Goal: Information Seeking & Learning: Find specific page/section

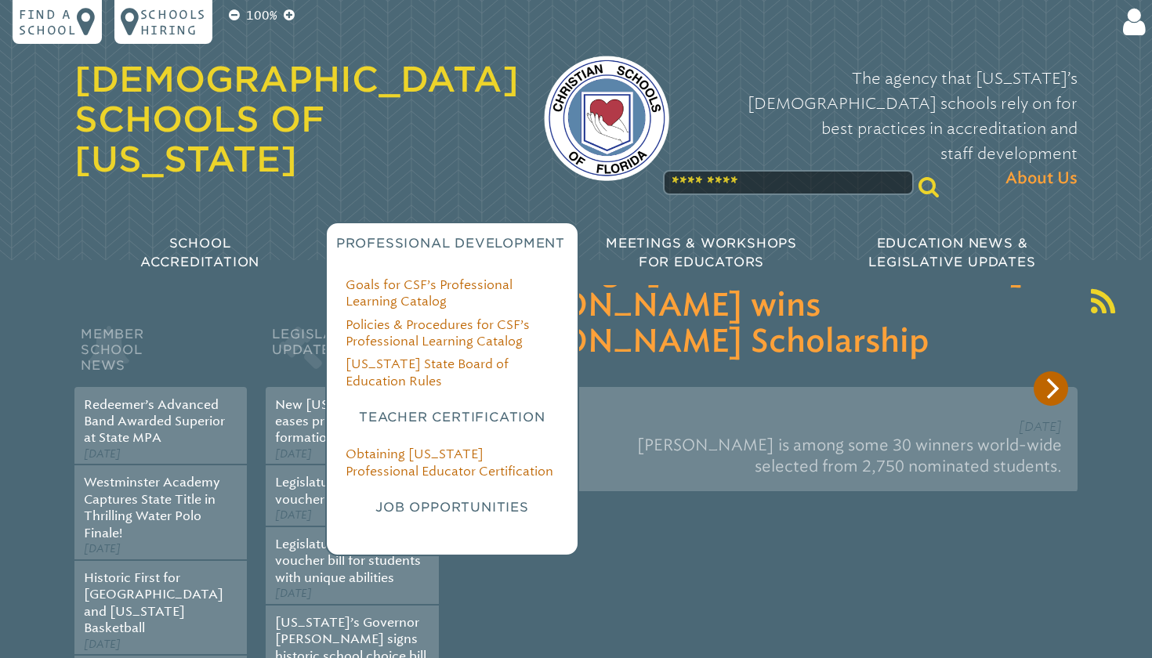
click at [447, 498] on h3 "Job Opportunities" at bounding box center [452, 507] width 213 height 19
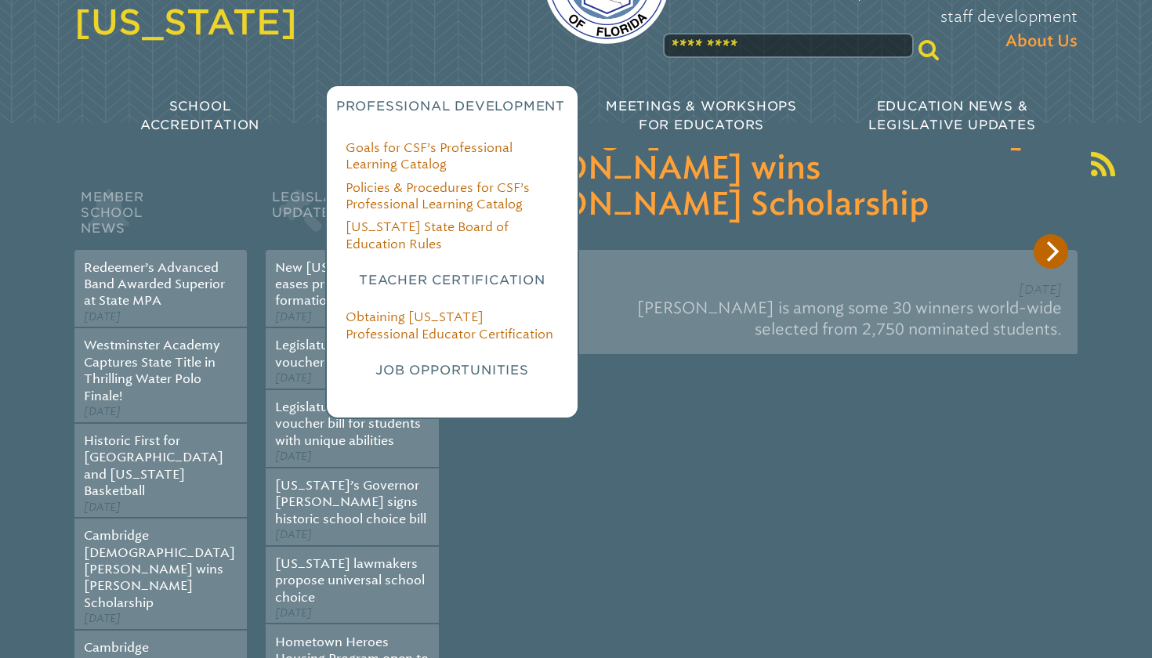
scroll to position [142, 0]
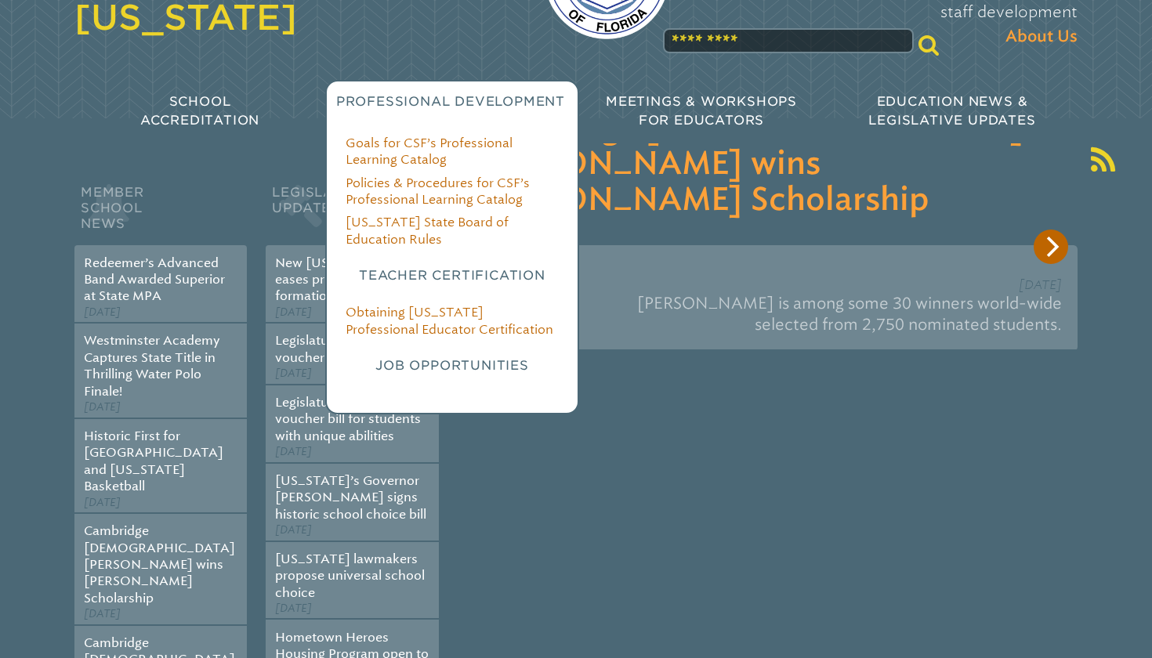
click at [434, 338] on div "Goals for CSF’s Professional Learning Catalog Policies & Procedures for CSF’s P…" at bounding box center [452, 274] width 251 height 279
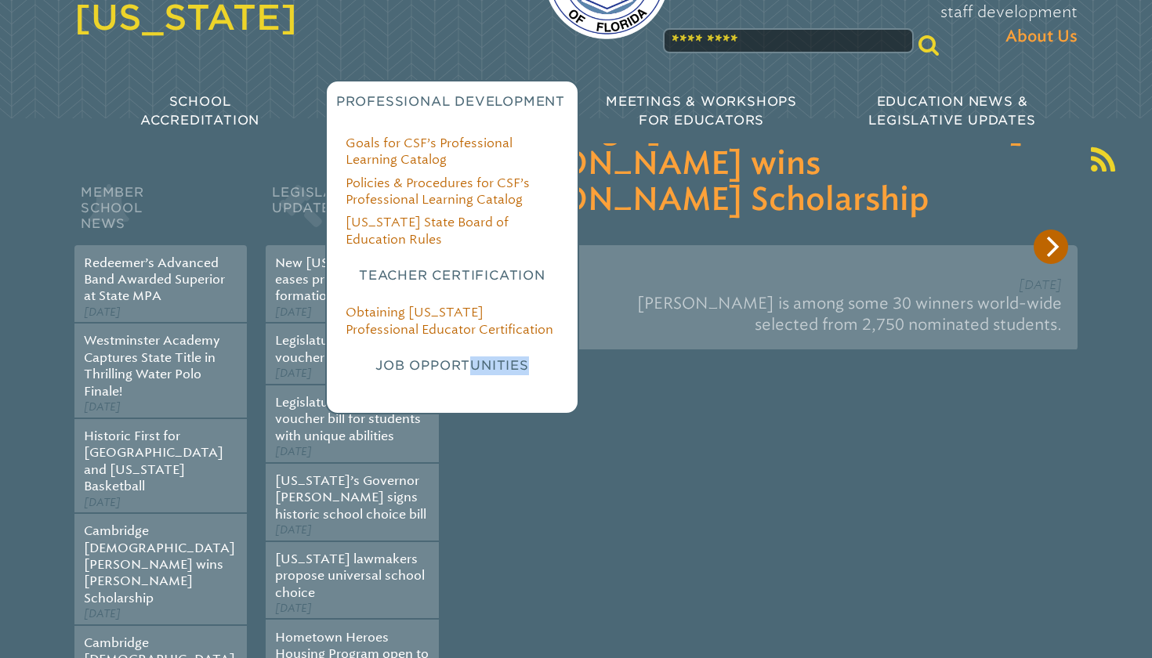
click at [434, 338] on div "Goals for CSF’s Professional Learning Catalog Policies & Procedures for CSF’s P…" at bounding box center [452, 274] width 251 height 279
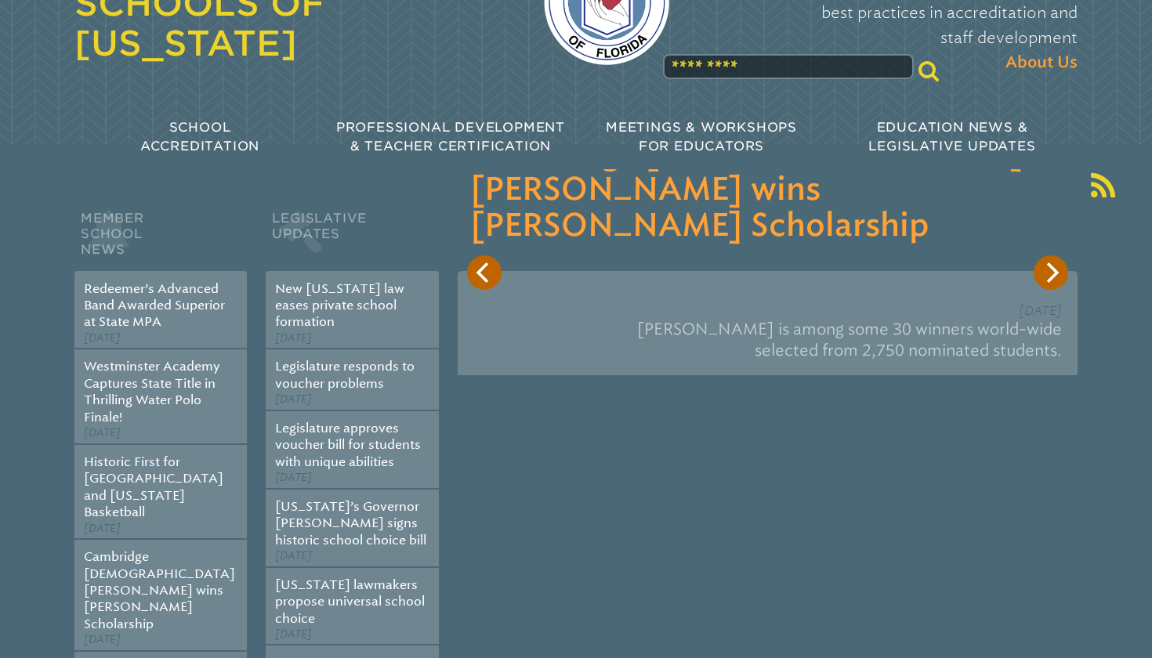
scroll to position [112, 0]
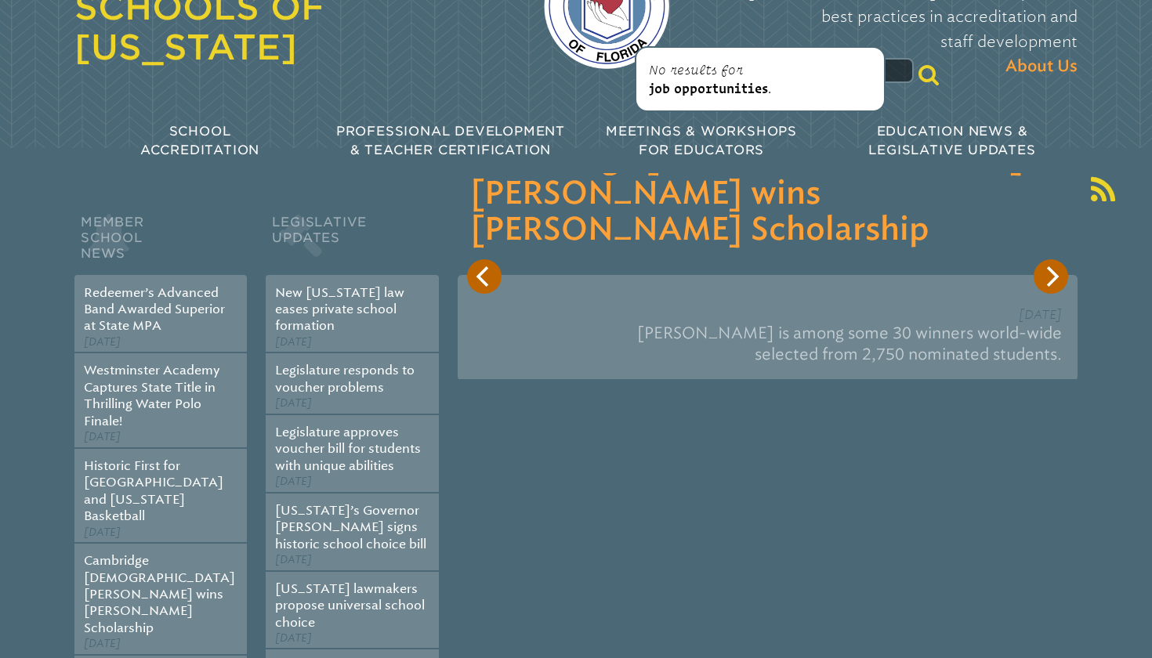
click at [749, 92] on span "job opportunities" at bounding box center [708, 89] width 119 height 14
click at [792, 58] on input "**********" at bounding box center [788, 70] width 251 height 25
type input "*"
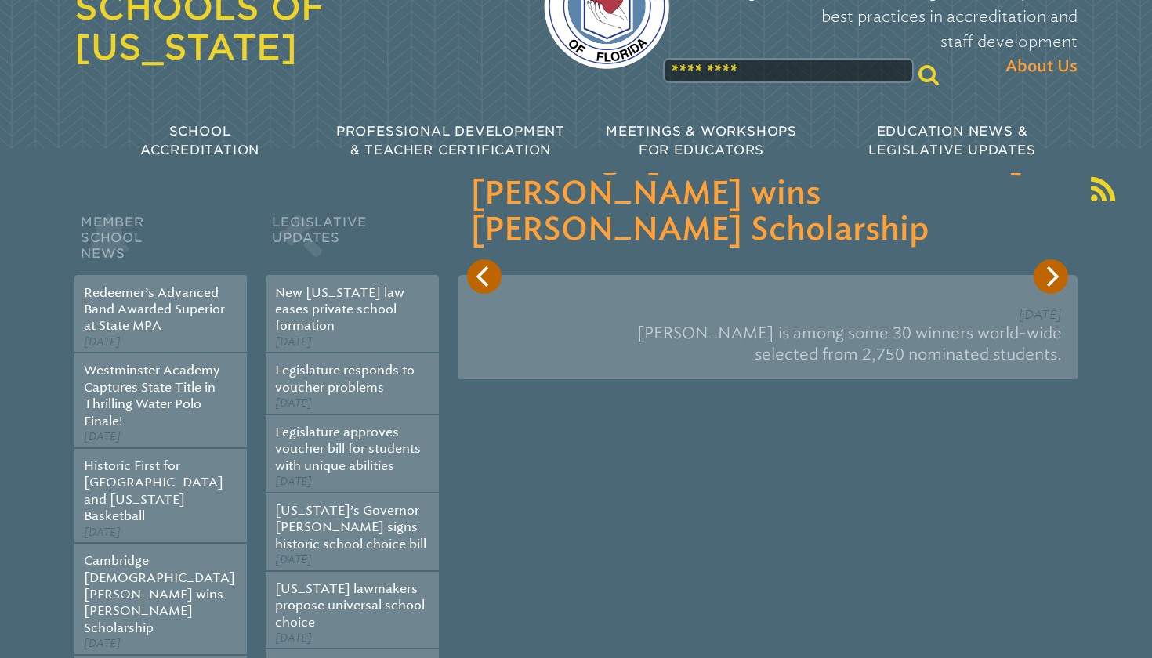
click at [498, 165] on div "Member School News Redeemer’s Advanced Band Awarded Superior at State MPA [DATE…" at bounding box center [575, 571] width 1003 height 846
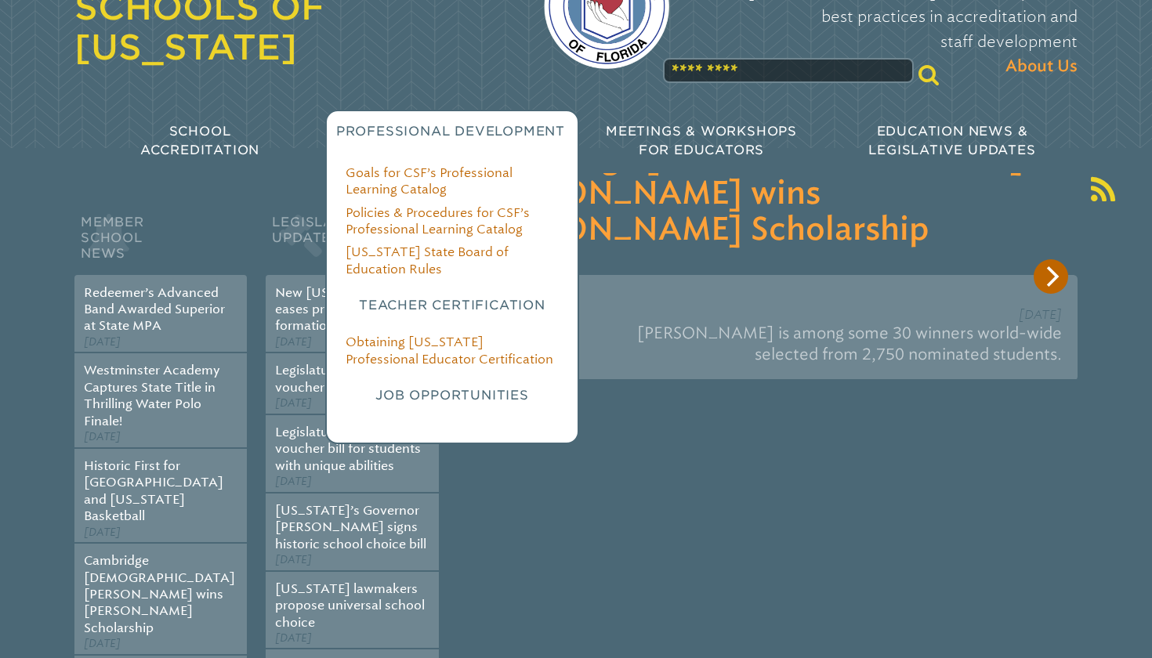
click at [440, 401] on div "Goals for CSF’s Professional Learning Catalog Policies & Procedures for CSF’s P…" at bounding box center [452, 304] width 251 height 279
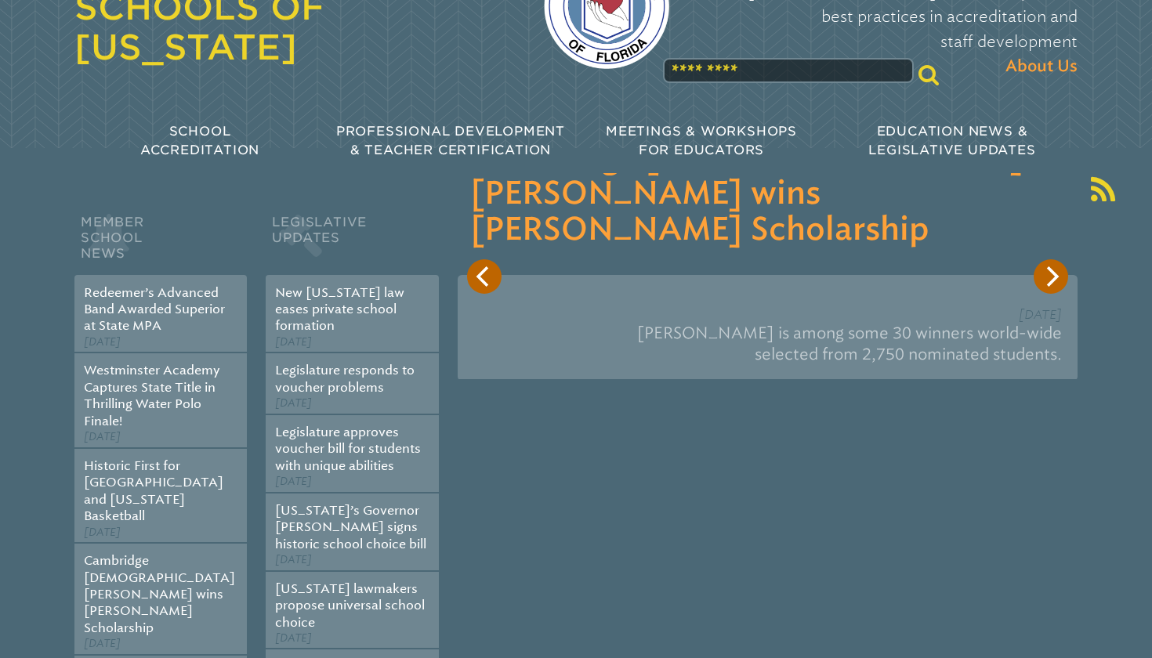
click at [692, 451] on div "Member School News Redeemer’s Advanced Band Awarded Superior at State MPA [DATE…" at bounding box center [575, 571] width 1003 height 846
